Goal: Task Accomplishment & Management: Manage account settings

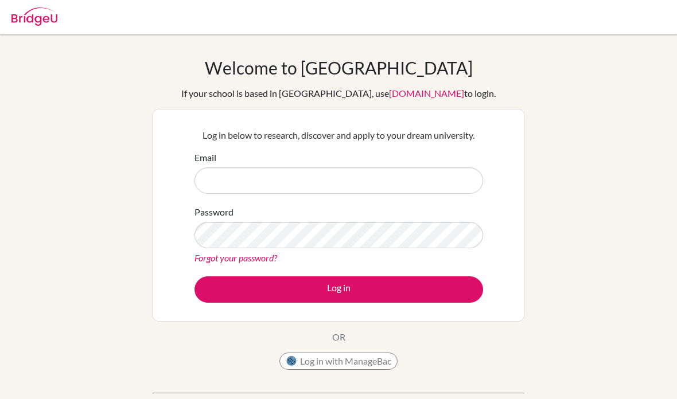
click at [99, 322] on div "Welcome to [GEOGRAPHIC_DATA] If your school is based in [GEOGRAPHIC_DATA], use …" at bounding box center [338, 244] width 677 height 375
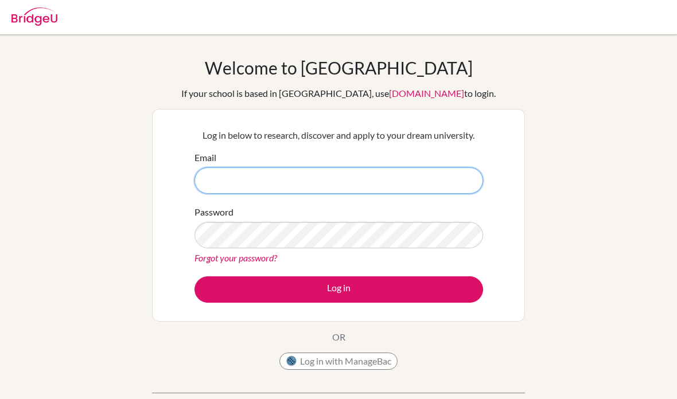
click at [247, 173] on input "Email" at bounding box center [339, 181] width 289 height 26
type input "h"
type input "[EMAIL_ADDRESS][DOMAIN_NAME]"
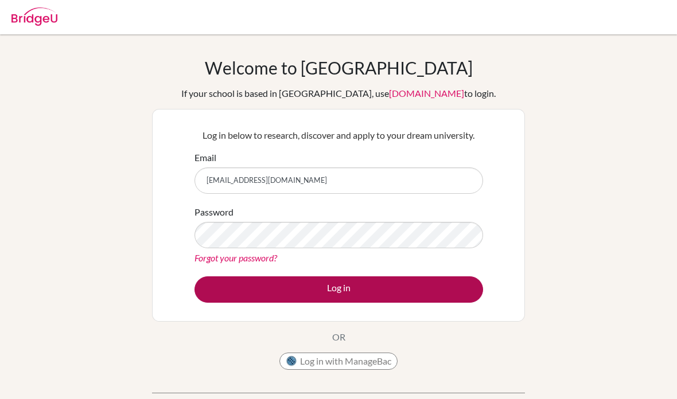
click at [403, 277] on button "Log in" at bounding box center [339, 290] width 289 height 26
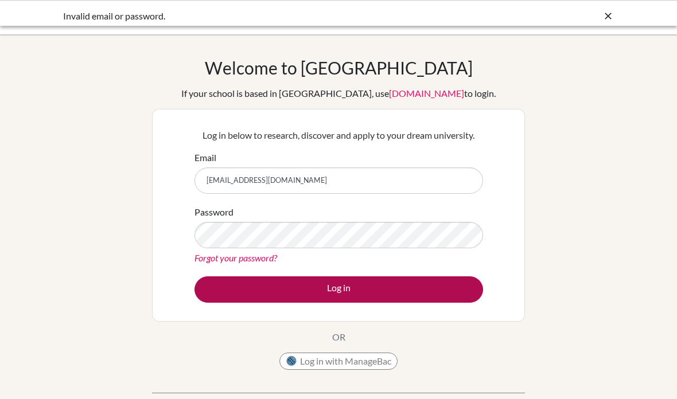
click at [301, 289] on button "Log in" at bounding box center [339, 290] width 289 height 26
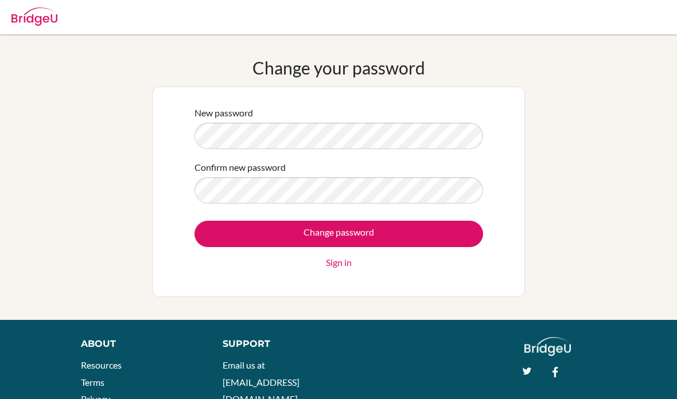
click at [238, 119] on label "New password" at bounding box center [224, 113] width 59 height 14
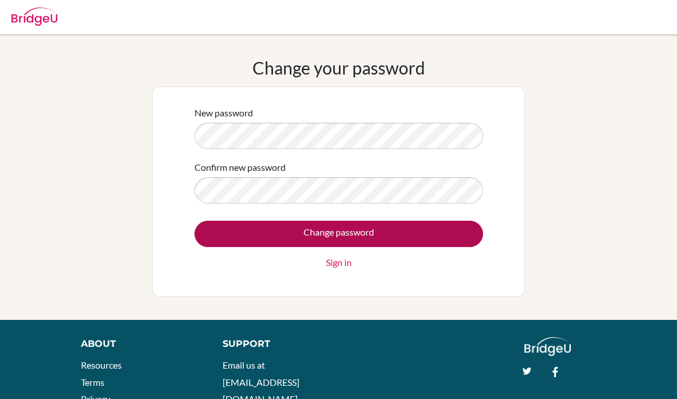
click at [243, 235] on input "Change password" at bounding box center [339, 234] width 289 height 26
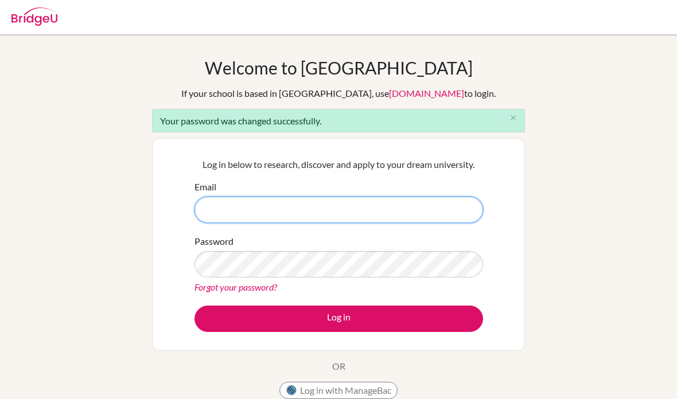
type input "[EMAIL_ADDRESS][DOMAIN_NAME]"
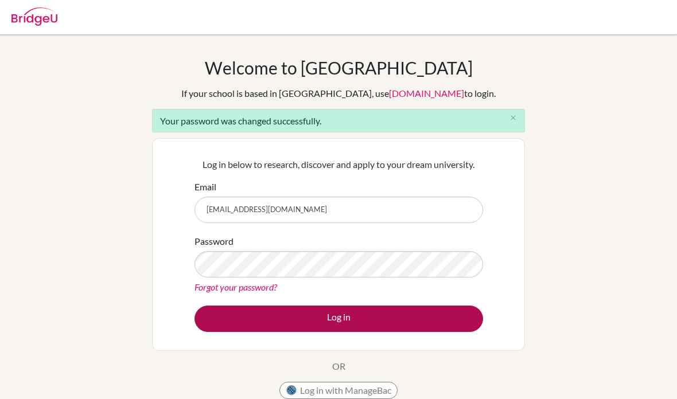
click at [278, 321] on button "Log in" at bounding box center [339, 319] width 289 height 26
